Goal: Task Accomplishment & Management: Use online tool/utility

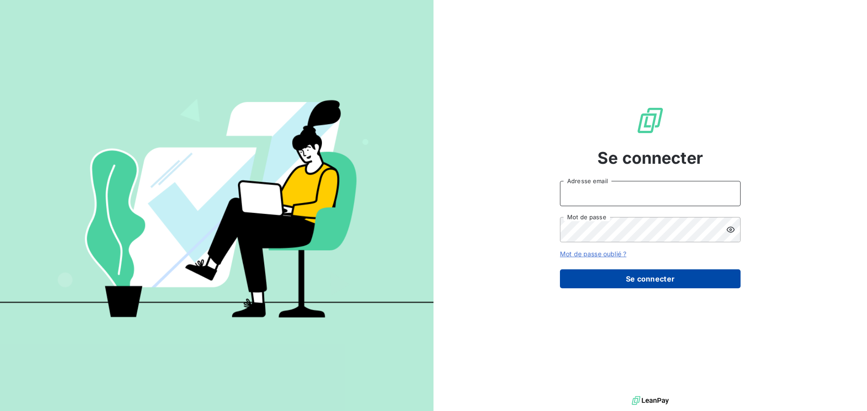
type input "pascale.chancel@cirraplus.com"
click at [659, 280] on button "Se connecter" at bounding box center [650, 279] width 181 height 19
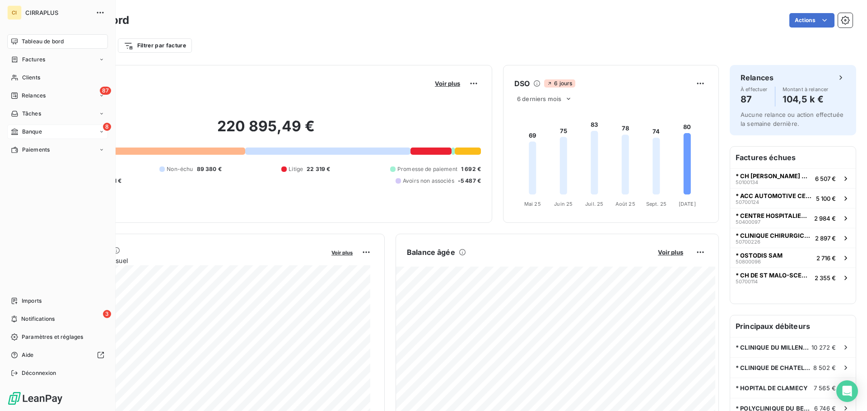
click at [29, 131] on span "Banque" at bounding box center [32, 132] width 20 height 8
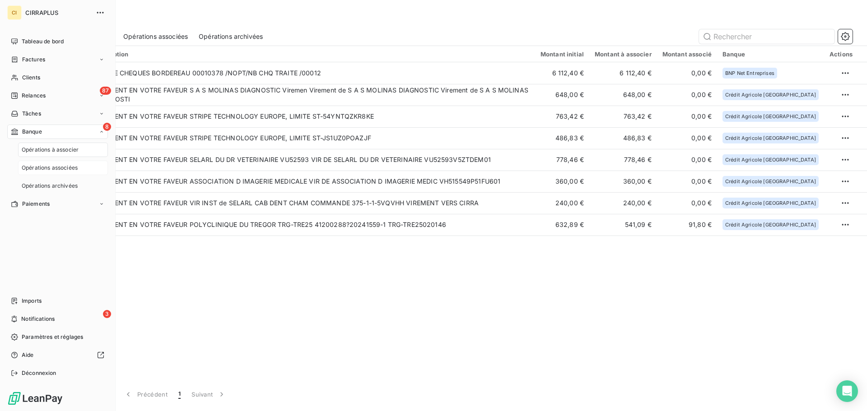
click at [47, 165] on span "Opérations associées" at bounding box center [50, 168] width 56 height 8
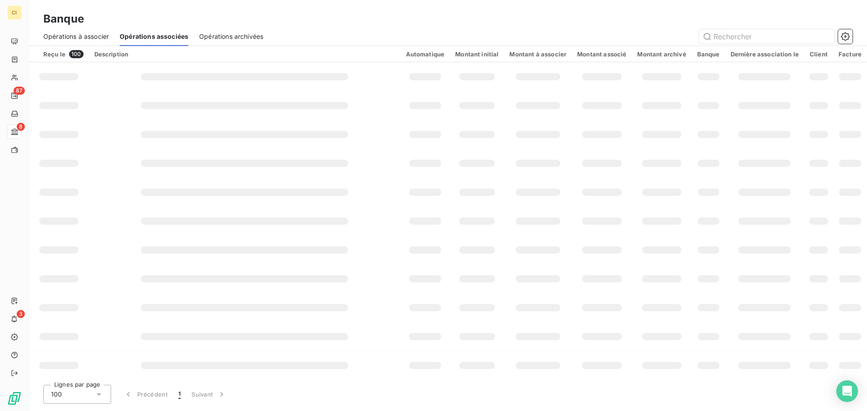
click at [224, 37] on span "Opérations archivées" at bounding box center [231, 36] width 64 height 9
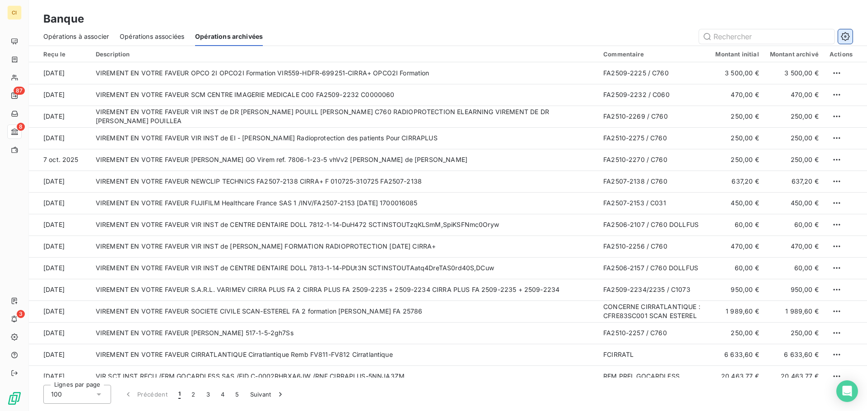
click at [850, 35] on button "button" at bounding box center [845, 36] width 14 height 14
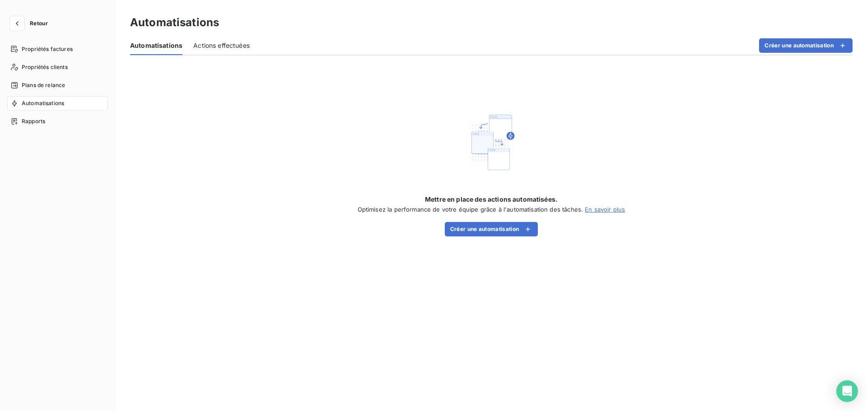
click at [36, 23] on span "Retour" at bounding box center [39, 23] width 18 height 5
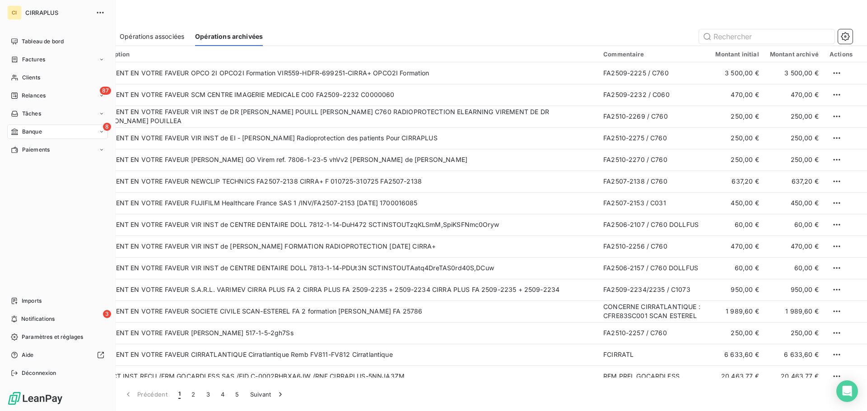
click at [33, 132] on span "Banque" at bounding box center [32, 132] width 20 height 8
click at [35, 200] on div "Paiements" at bounding box center [57, 204] width 101 height 14
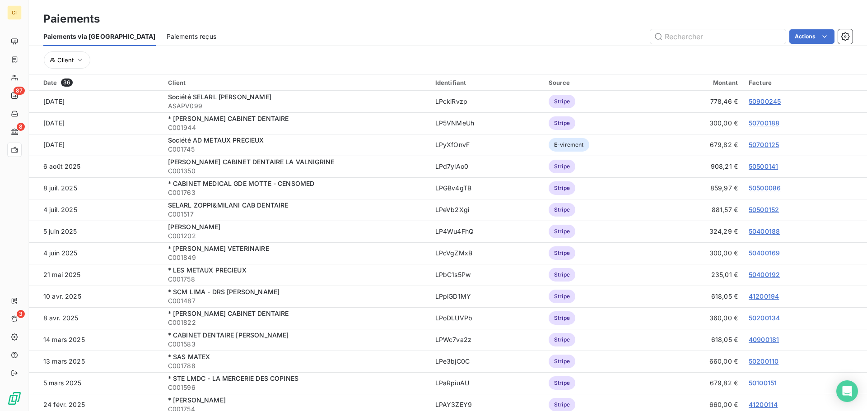
scroll to position [31, 0]
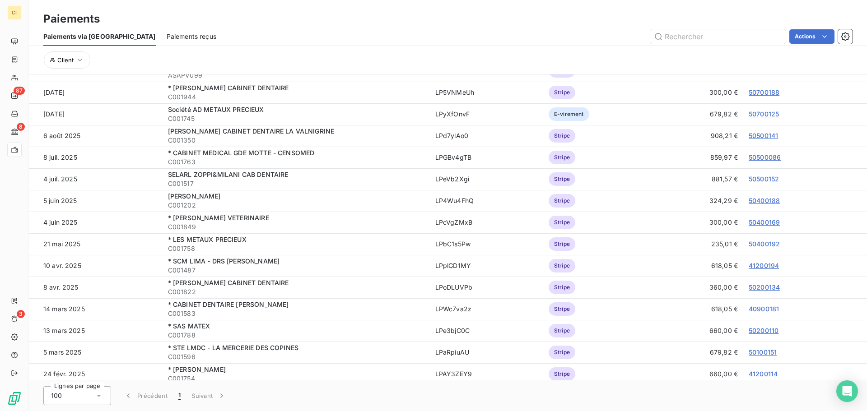
drag, startPoint x: 864, startPoint y: 295, endPoint x: 865, endPoint y: 372, distance: 77.2
click at [865, 372] on html "CI 87 8 3 Paiements Paiements via le Portail Paiements reçus Actions Client Dat…" at bounding box center [433, 205] width 867 height 411
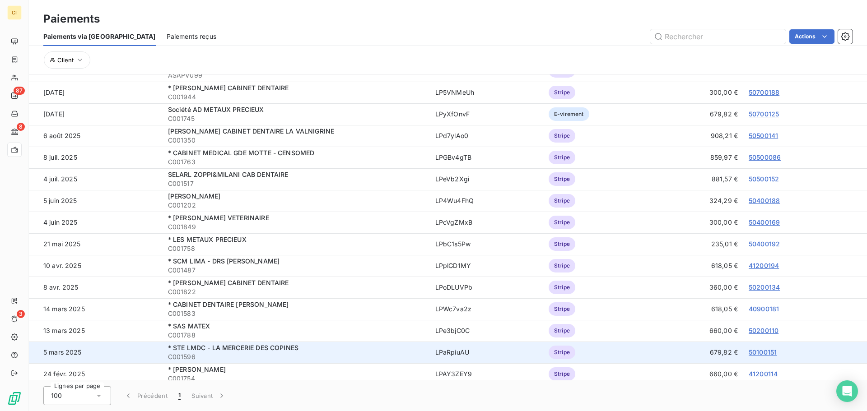
scroll to position [0, 0]
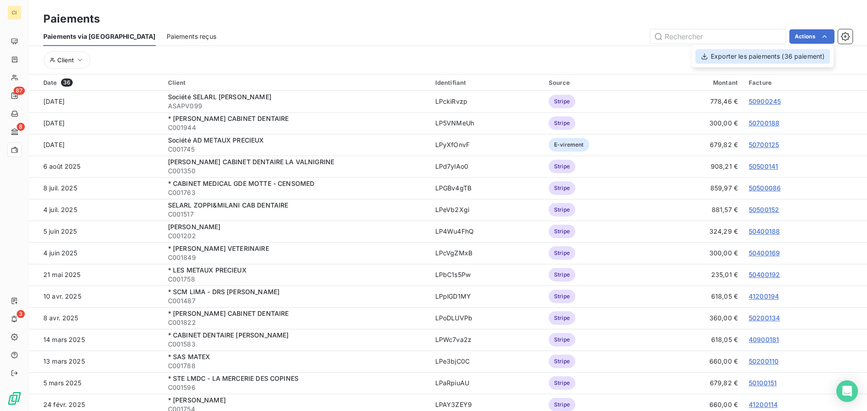
click at [778, 54] on div "Exporter les paiements (36 paiement)" at bounding box center [762, 56] width 135 height 14
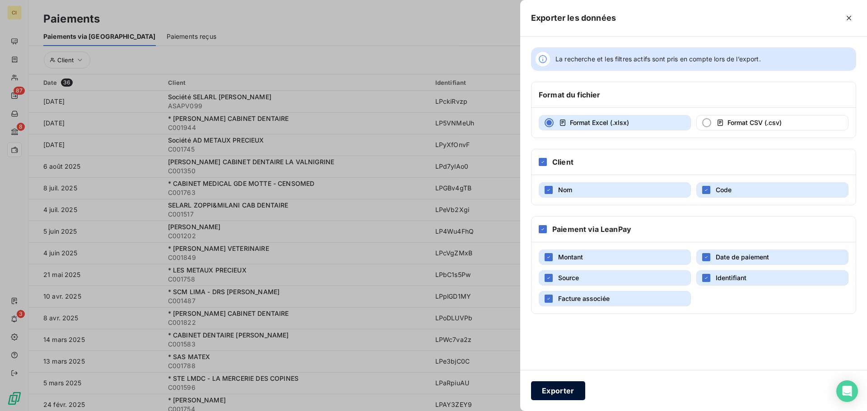
click at [559, 382] on button "Exporter" at bounding box center [558, 391] width 54 height 19
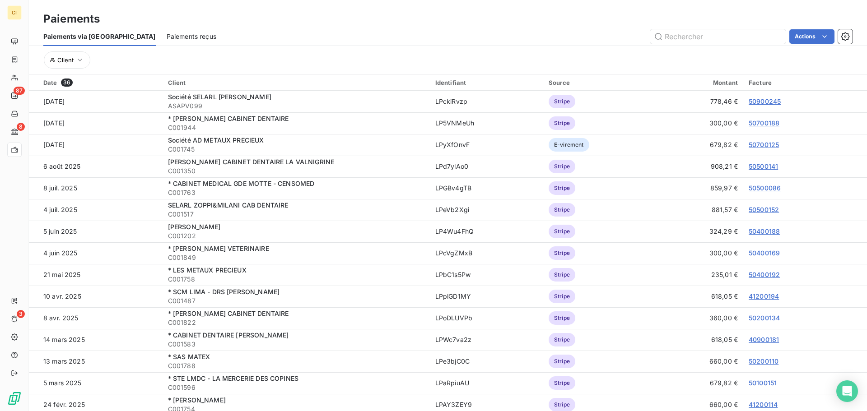
click at [167, 37] on span "Paiements reçus" at bounding box center [192, 36] width 50 height 9
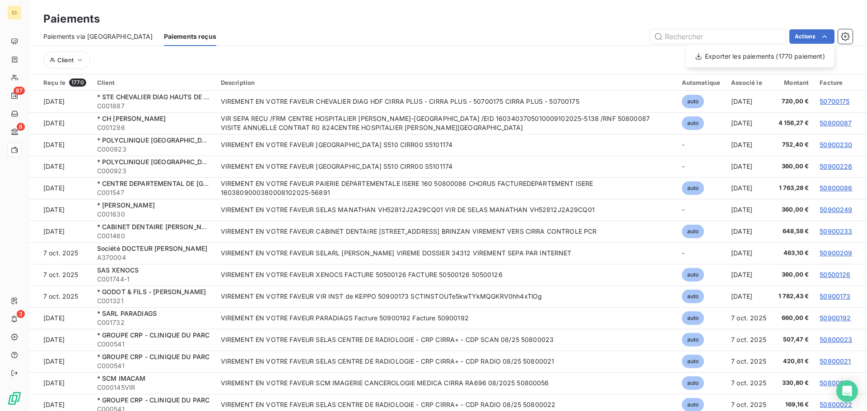
click at [638, 61] on html "CI 87 8 3 Paiements Paiements via le Portail Paiements reçus Actions Exporter l…" at bounding box center [433, 205] width 867 height 411
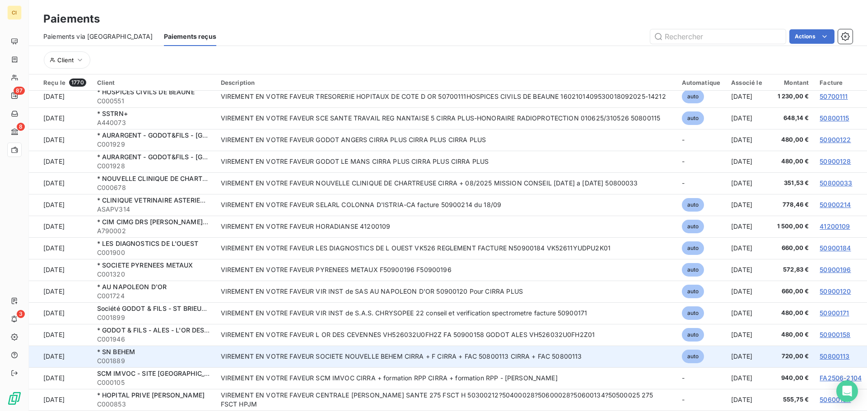
scroll to position [33, 0]
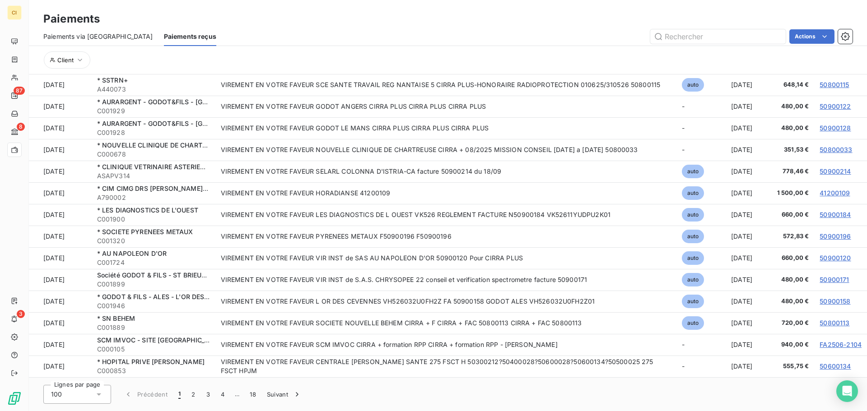
click at [96, 393] on icon at bounding box center [98, 394] width 9 height 9
click at [192, 392] on button "2" at bounding box center [193, 394] width 14 height 19
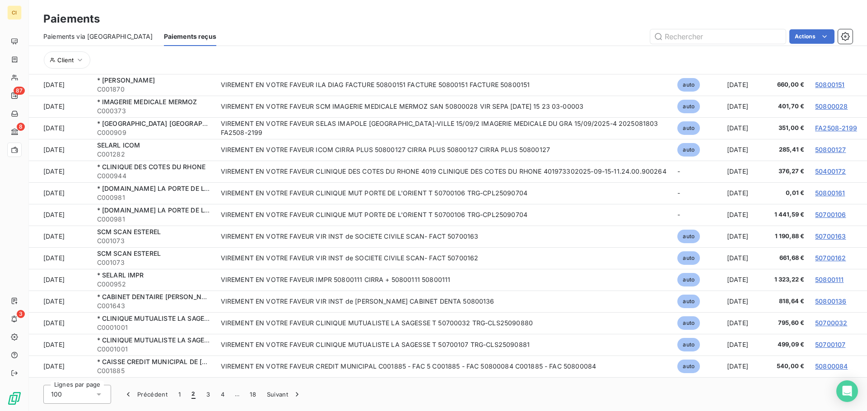
scroll to position [1847, 0]
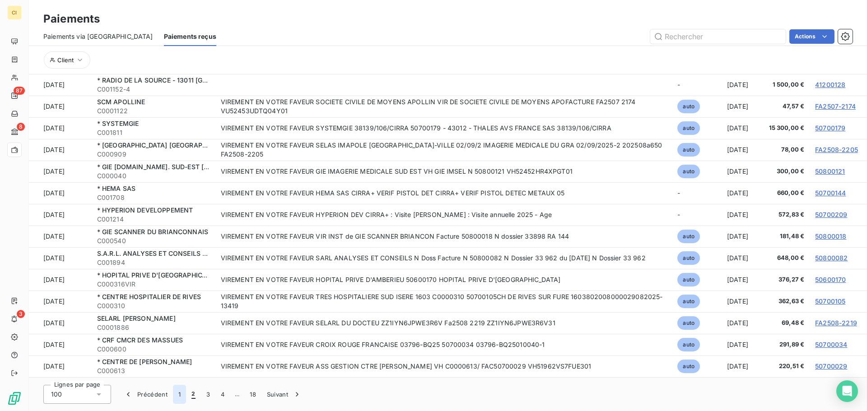
click at [177, 393] on button "1" at bounding box center [179, 394] width 13 height 19
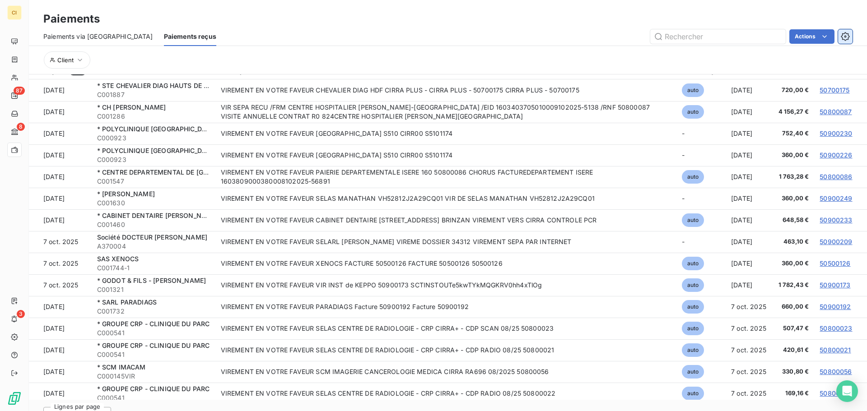
scroll to position [0, 0]
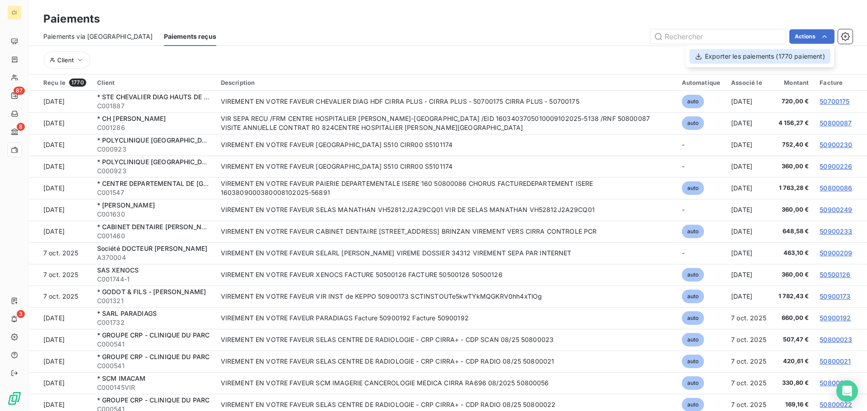
click at [731, 52] on div "Exporter les paiements (1770 paiement)" at bounding box center [759, 56] width 141 height 14
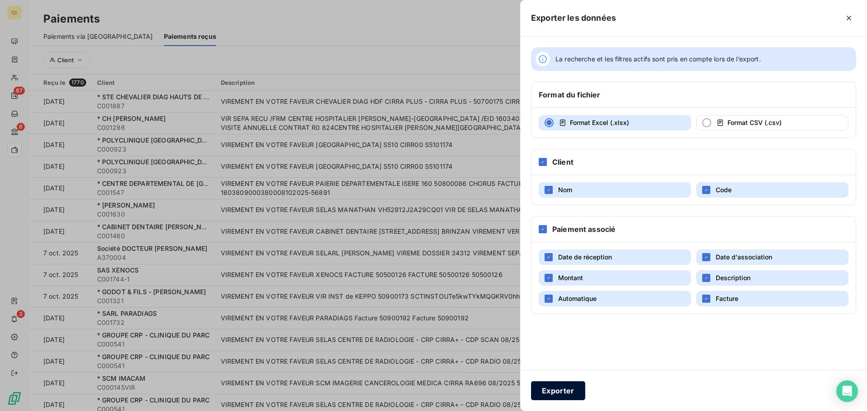
click at [565, 391] on button "Exporter" at bounding box center [558, 391] width 54 height 19
